Goal: Use online tool/utility

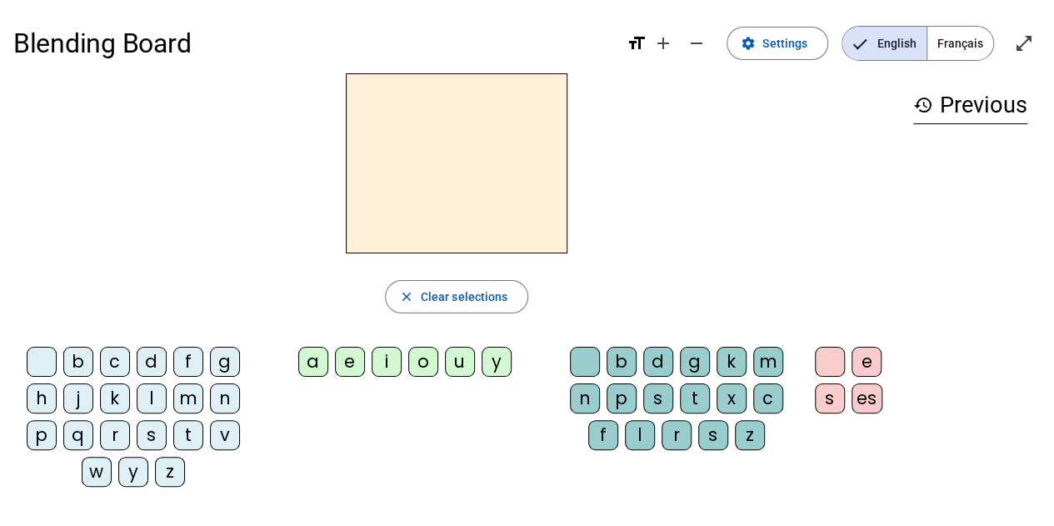
click at [635, 431] on div "l" at bounding box center [640, 435] width 30 height 30
click at [318, 362] on div "a" at bounding box center [313, 362] width 30 height 30
click at [400, 302] on mat-icon "close" at bounding box center [406, 296] width 15 height 15
click at [648, 432] on div "l" at bounding box center [640, 435] width 30 height 30
click at [320, 356] on div "a" at bounding box center [313, 362] width 30 height 30
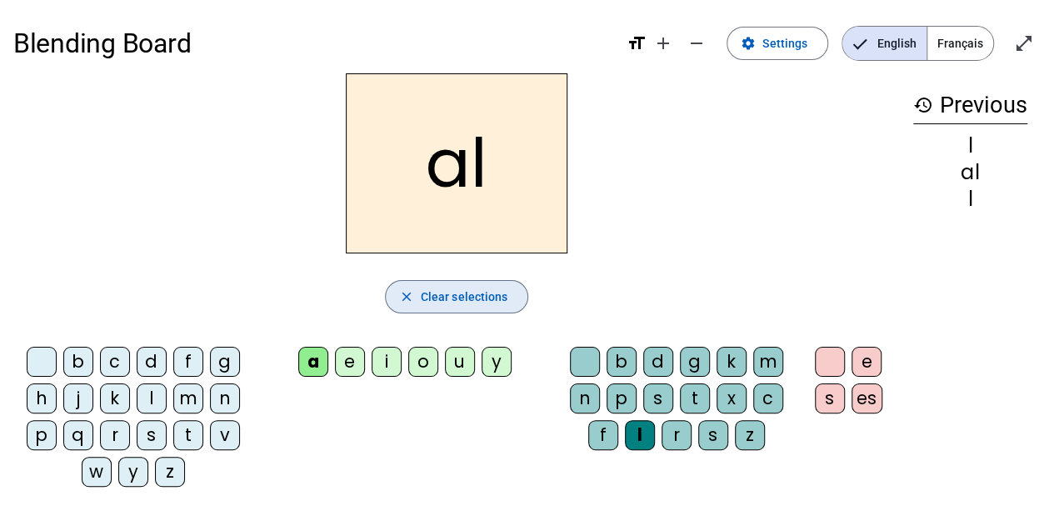
click at [421, 308] on span "button" at bounding box center [457, 297] width 143 height 40
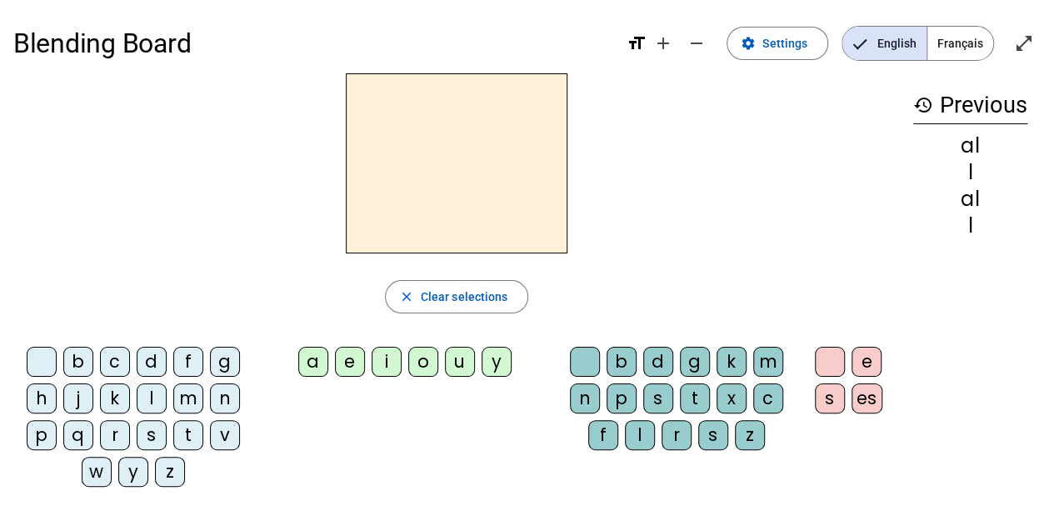
click at [317, 349] on div "a" at bounding box center [313, 362] width 30 height 30
click at [649, 428] on div "l" at bounding box center [640, 435] width 30 height 30
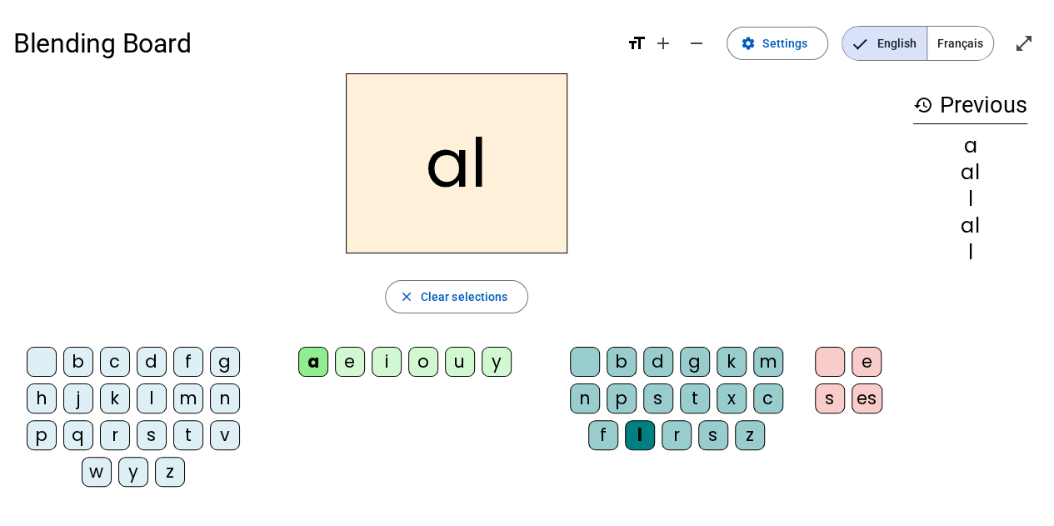
click at [441, 309] on span "button" at bounding box center [457, 297] width 143 height 40
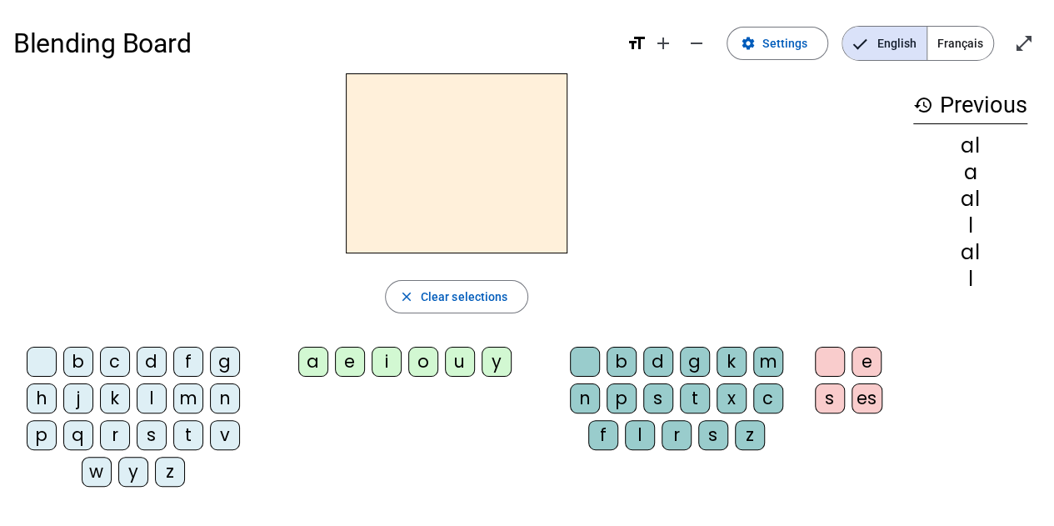
click at [640, 433] on div "l" at bounding box center [640, 435] width 30 height 30
click at [453, 294] on span "Clear selections" at bounding box center [465, 297] width 88 height 20
click at [166, 386] on letter-bubble "l" at bounding box center [155, 401] width 37 height 37
click at [315, 367] on div "a" at bounding box center [313, 362] width 30 height 30
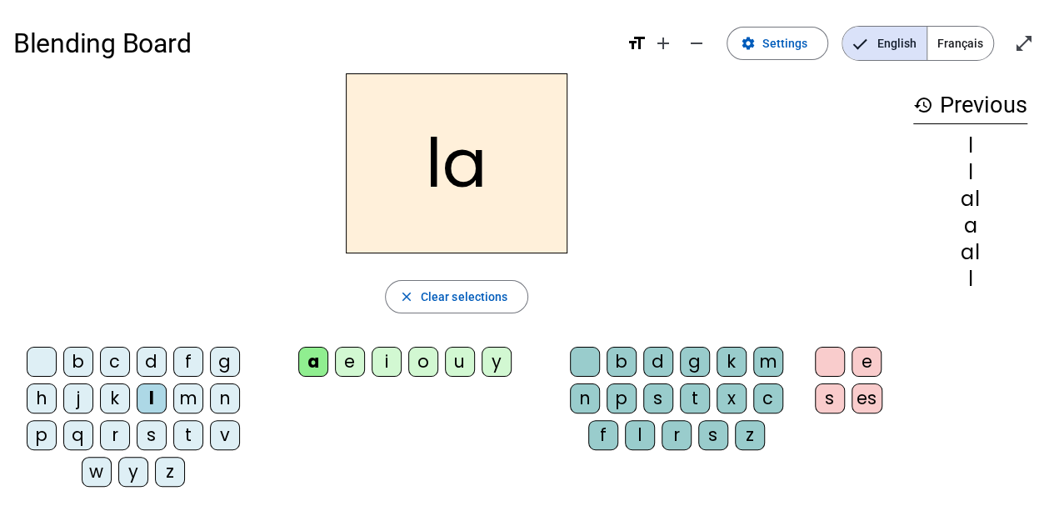
click at [594, 285] on div "close Clear selections" at bounding box center [456, 296] width 887 height 33
click at [948, 50] on span "Français" at bounding box center [961, 43] width 66 height 33
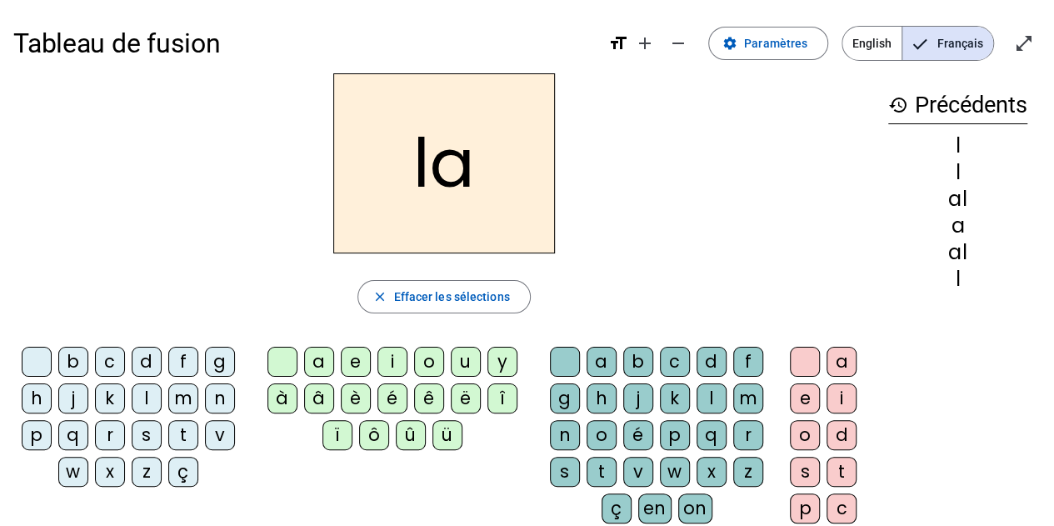
click at [374, 303] on mat-icon "close" at bounding box center [379, 296] width 15 height 15
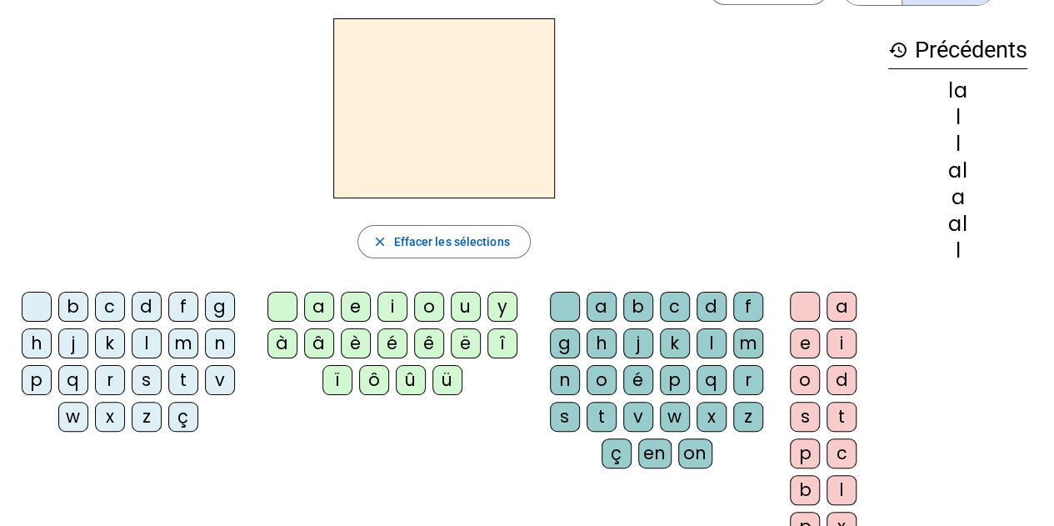
scroll to position [32, 0]
